Goal: Check status

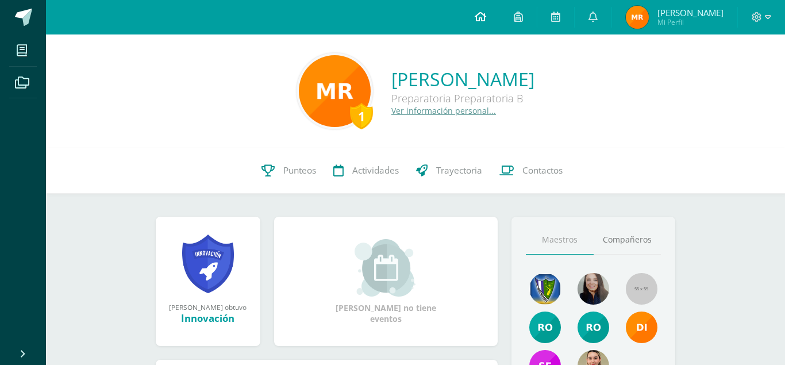
click at [486, 11] on icon at bounding box center [480, 16] width 11 height 10
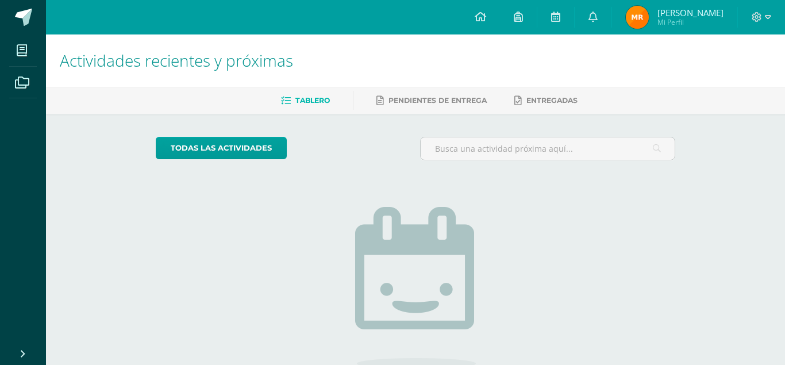
click at [644, 26] on img at bounding box center [637, 17] width 23 height 23
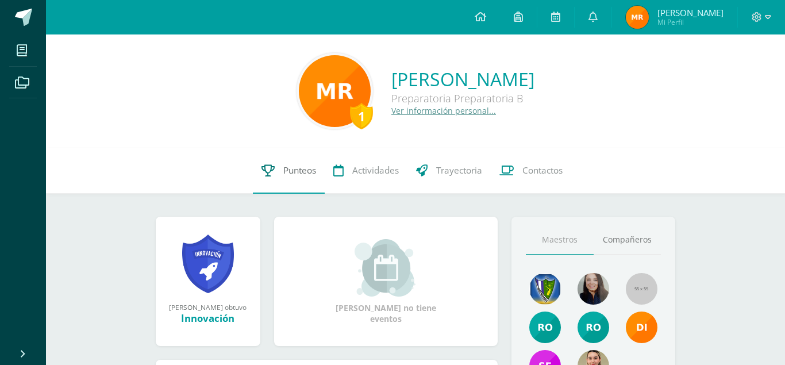
click at [288, 167] on span "Punteos" at bounding box center [299, 170] width 33 height 12
